Goal: Book appointment/travel/reservation

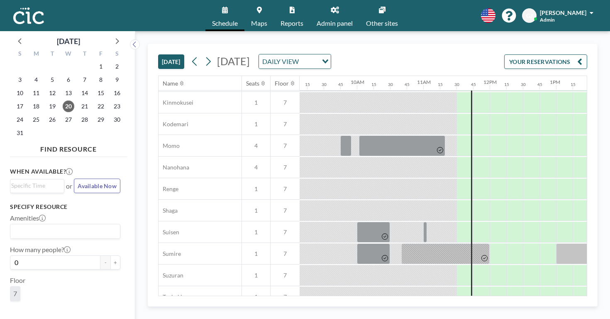
scroll to position [415, 607]
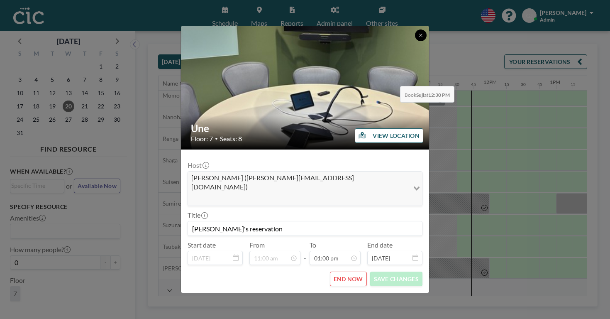
click at [418, 38] on icon at bounding box center [420, 35] width 5 height 5
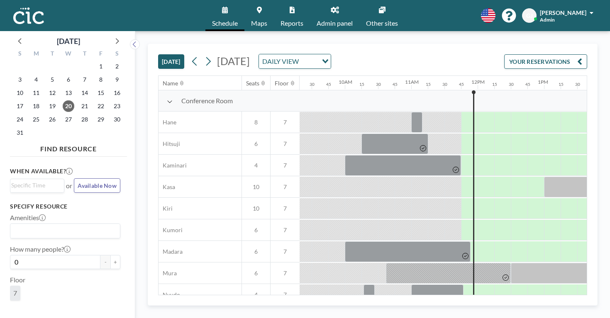
scroll to position [0, 620]
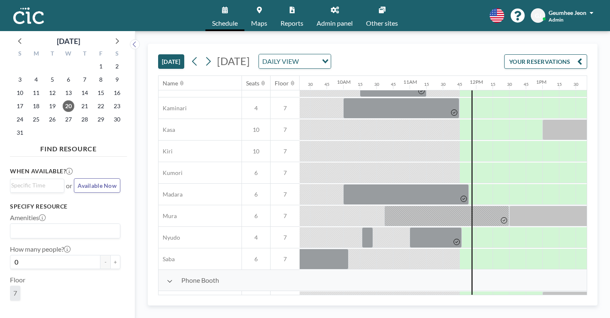
scroll to position [57, 620]
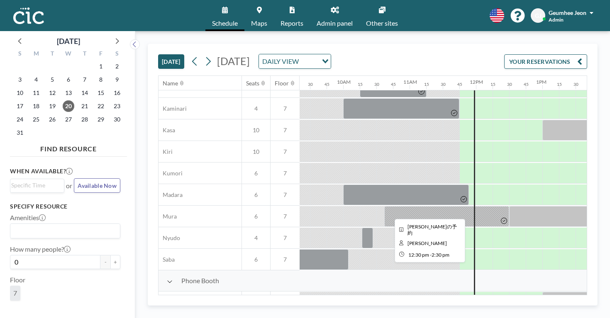
click at [509, 206] on div at bounding box center [575, 216] width 133 height 21
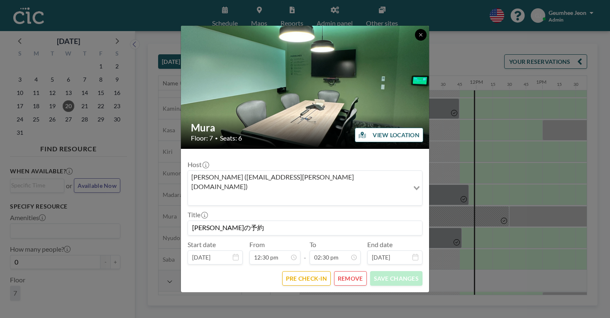
click at [415, 41] on button at bounding box center [421, 35] width 12 height 12
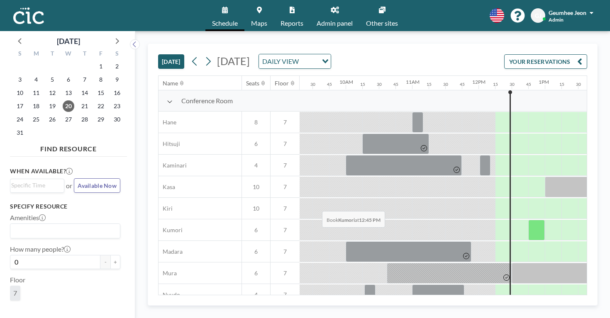
scroll to position [0, 620]
